Goal: Register for event/course

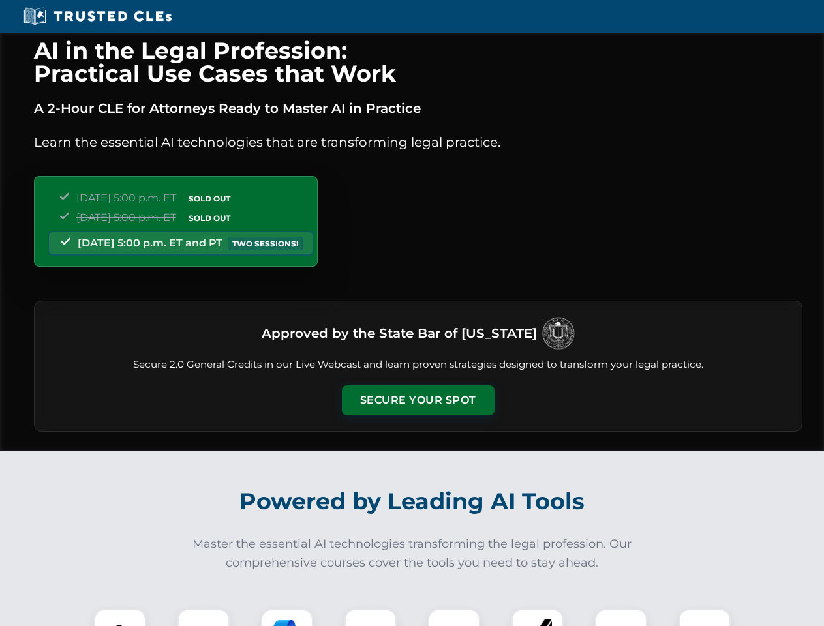
click at [418, 401] on button "Secure Your Spot" at bounding box center [418, 401] width 153 height 30
